Goal: Task Accomplishment & Management: Use online tool/utility

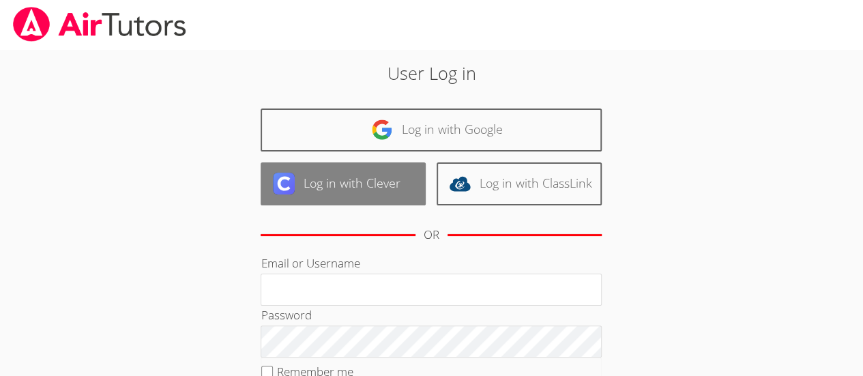
click at [384, 181] on link "Log in with Clever" at bounding box center [343, 183] width 165 height 43
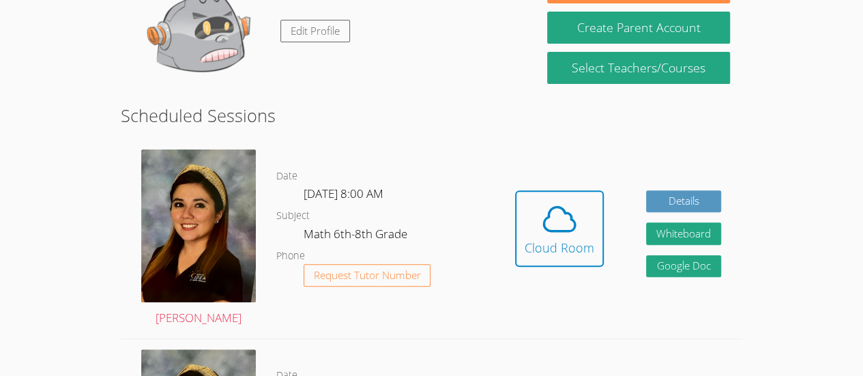
scroll to position [165, 0]
click at [572, 218] on icon at bounding box center [559, 219] width 31 height 24
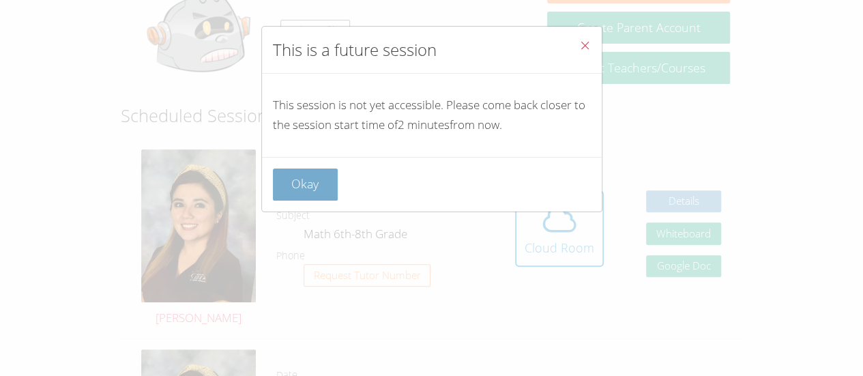
click at [307, 169] on button "Okay" at bounding box center [305, 185] width 65 height 32
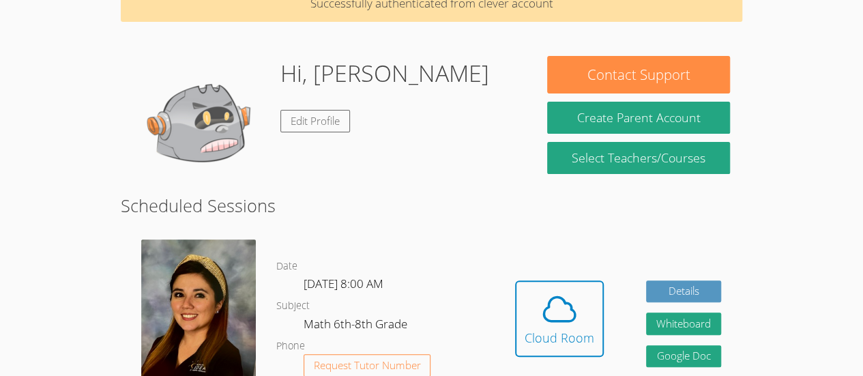
scroll to position [72, 0]
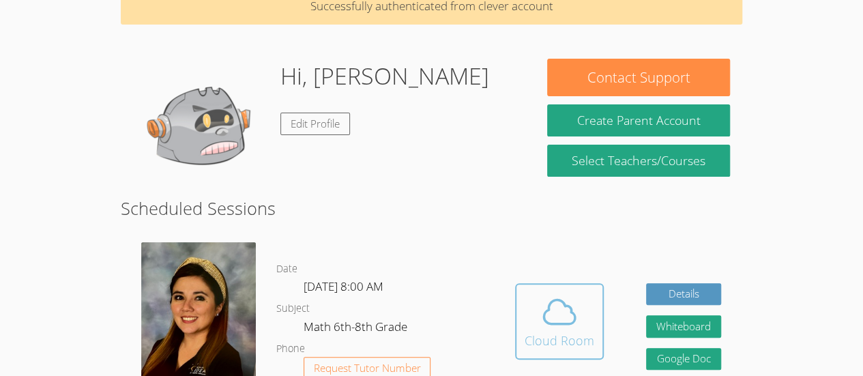
click at [576, 304] on icon at bounding box center [559, 312] width 38 height 38
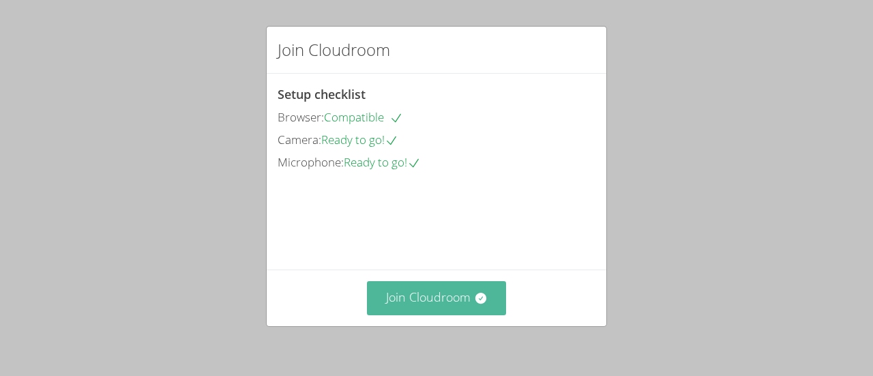
click at [456, 308] on button "Join Cloudroom" at bounding box center [437, 297] width 140 height 33
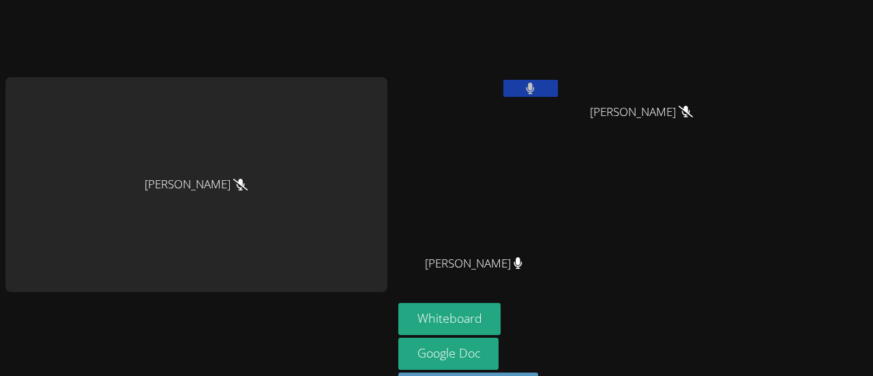
click at [528, 87] on button at bounding box center [531, 88] width 55 height 17
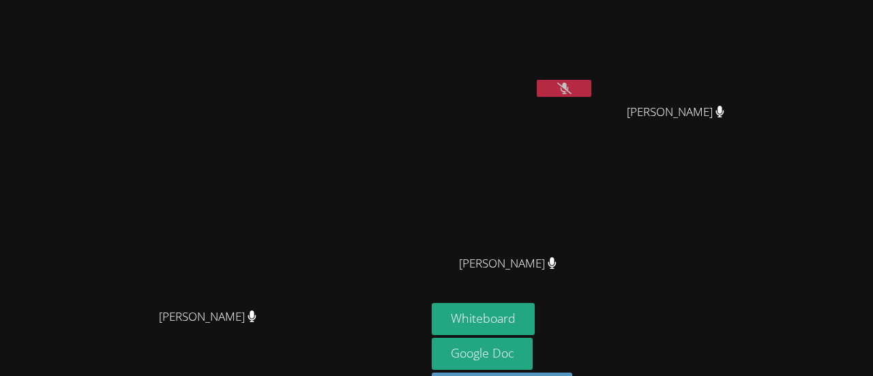
click at [572, 91] on icon at bounding box center [564, 89] width 14 height 12
click at [592, 87] on button at bounding box center [564, 88] width 55 height 17
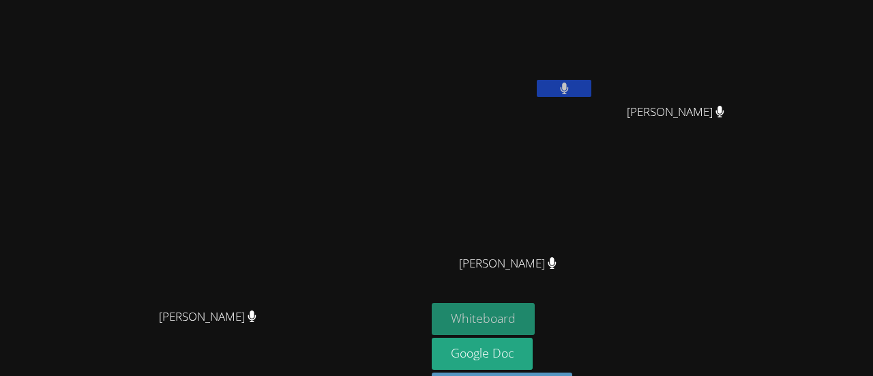
click at [535, 320] on button "Whiteboard" at bounding box center [483, 319] width 103 height 32
